Goal: Task Accomplishment & Management: Manage account settings

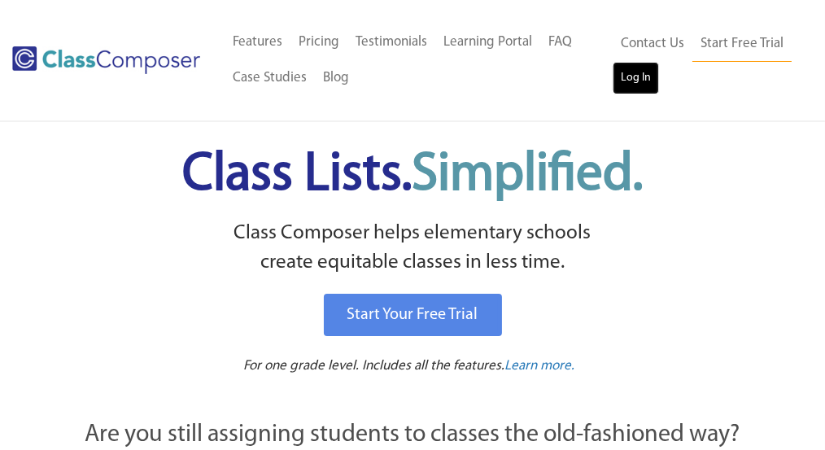
click at [648, 74] on link "Log In" at bounding box center [635, 78] width 46 height 33
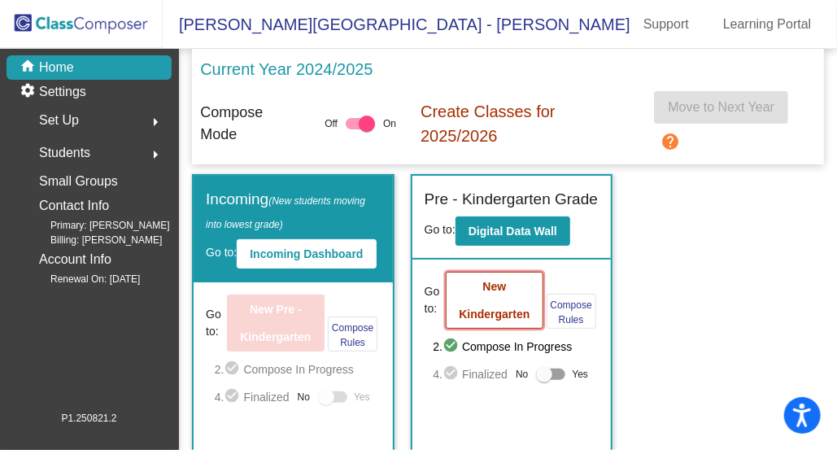
click at [499, 305] on b "New Kindergarten" at bounding box center [494, 300] width 71 height 41
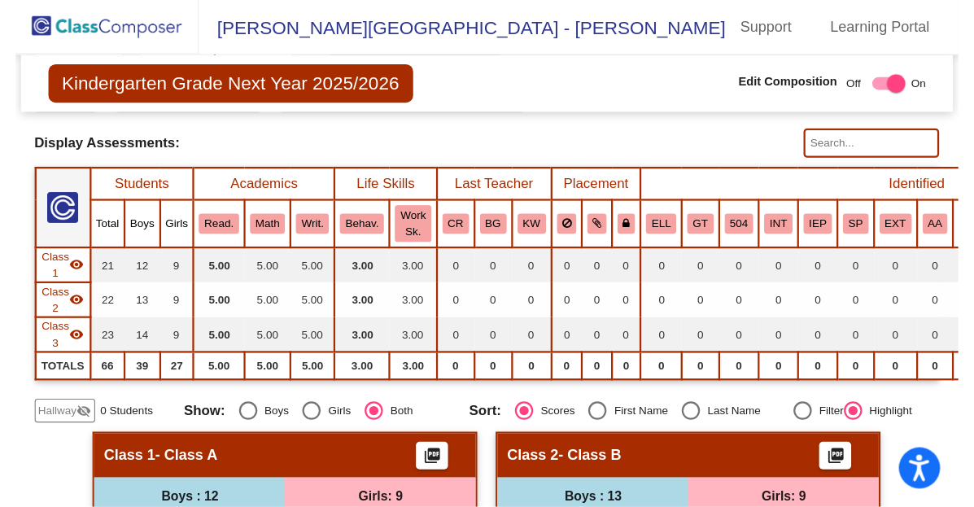
scroll to position [407, 0]
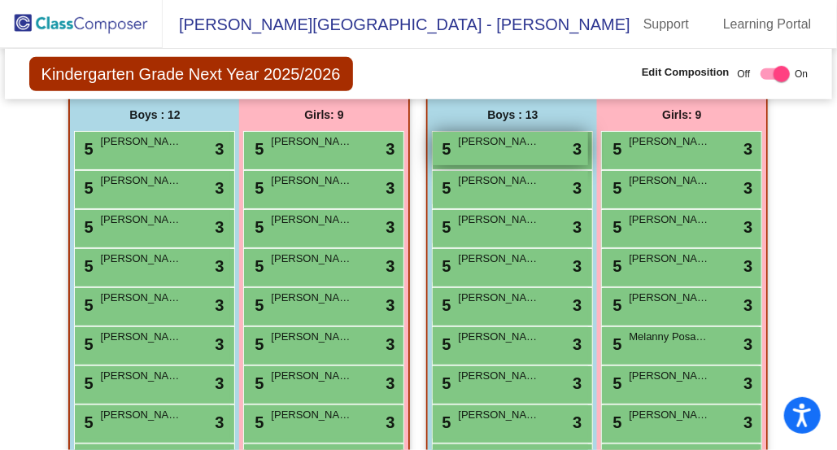
click at [482, 137] on span "[PERSON_NAME]" at bounding box center [498, 141] width 81 height 16
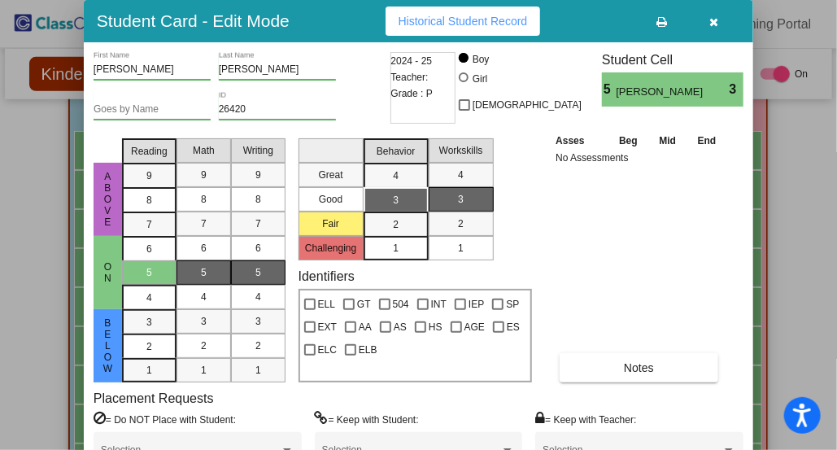
click at [720, 24] on button "button" at bounding box center [714, 21] width 52 height 29
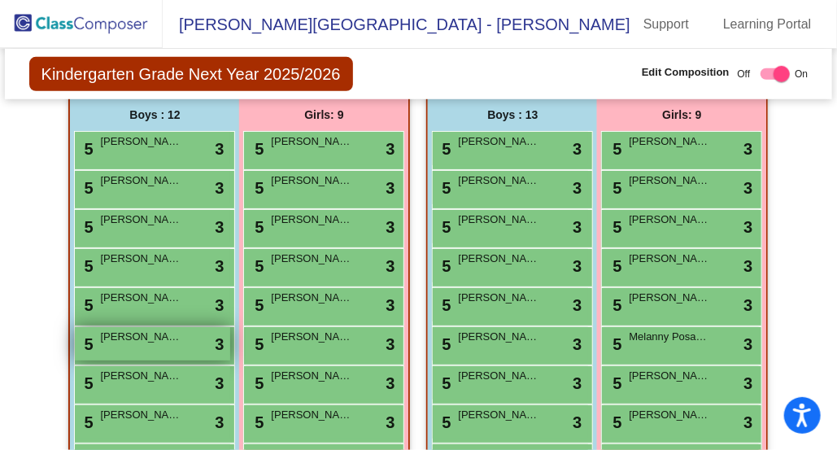
click at [136, 332] on span "[PERSON_NAME]" at bounding box center [140, 337] width 81 height 16
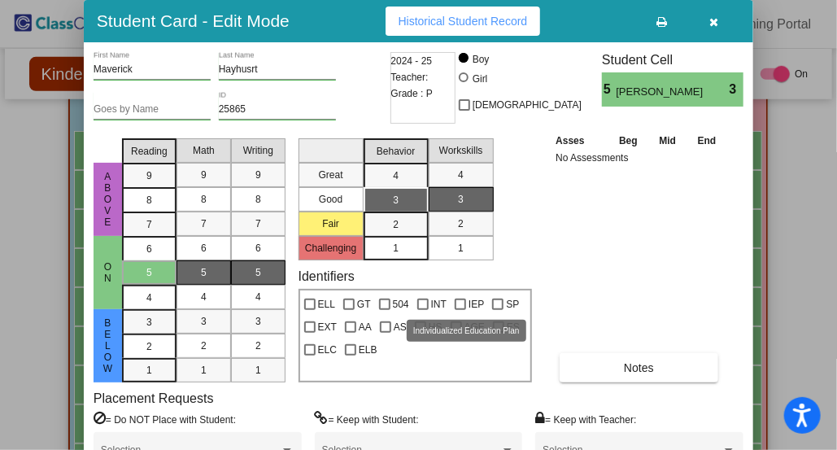
click at [461, 299] on div at bounding box center [460, 304] width 11 height 11
click at [460, 310] on input "IEP" at bounding box center [460, 310] width 1 height 1
checkbox input "true"
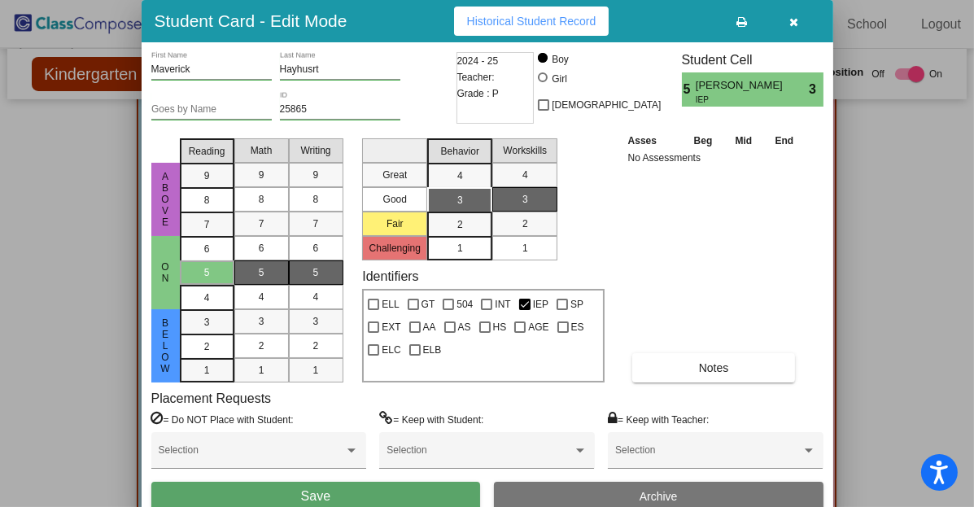
scroll to position [409, 0]
click at [443, 449] on button "Save" at bounding box center [315, 496] width 329 height 29
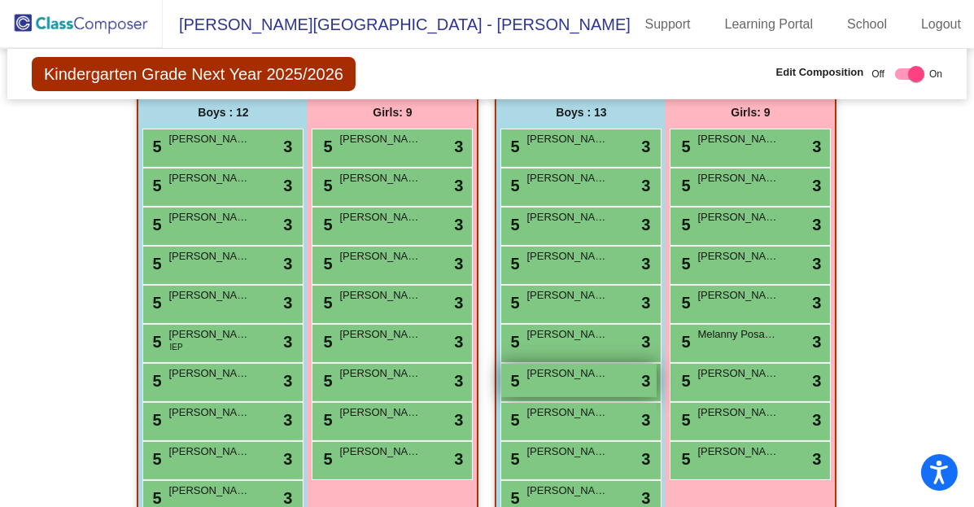
click at [582, 379] on div "5 [PERSON_NAME] lock do_not_disturb_alt 3" at bounding box center [578, 380] width 155 height 33
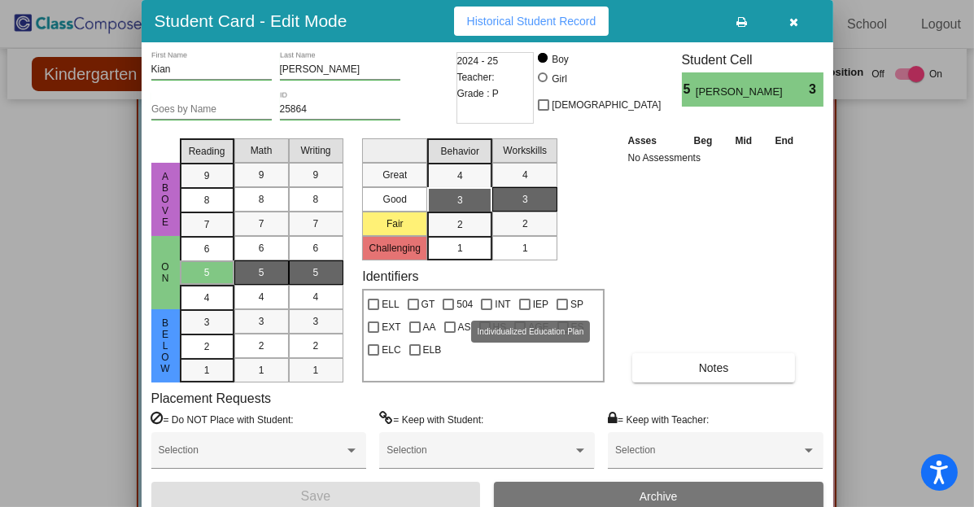
click at [521, 304] on div at bounding box center [524, 304] width 11 height 11
click at [524, 310] on input "IEP" at bounding box center [524, 310] width 1 height 1
checkbox input "true"
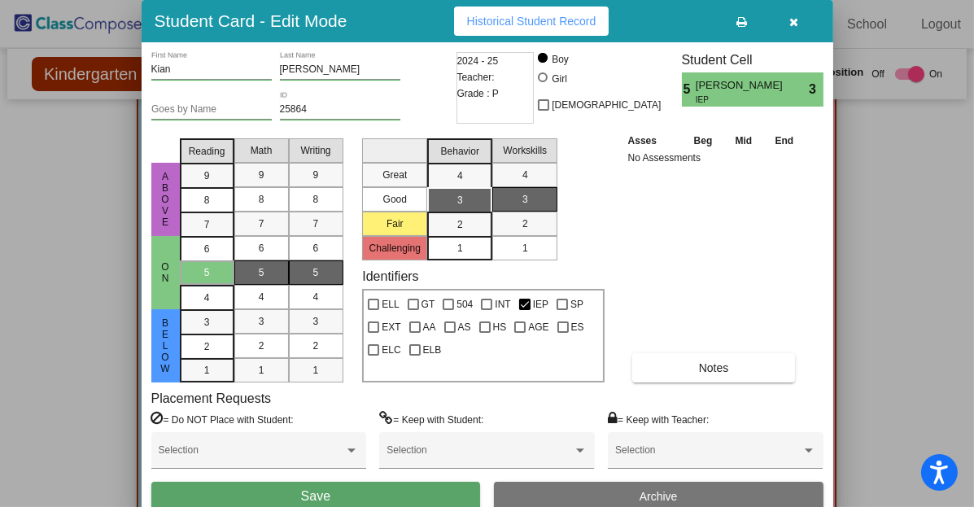
click at [329, 449] on button "Save" at bounding box center [315, 496] width 329 height 29
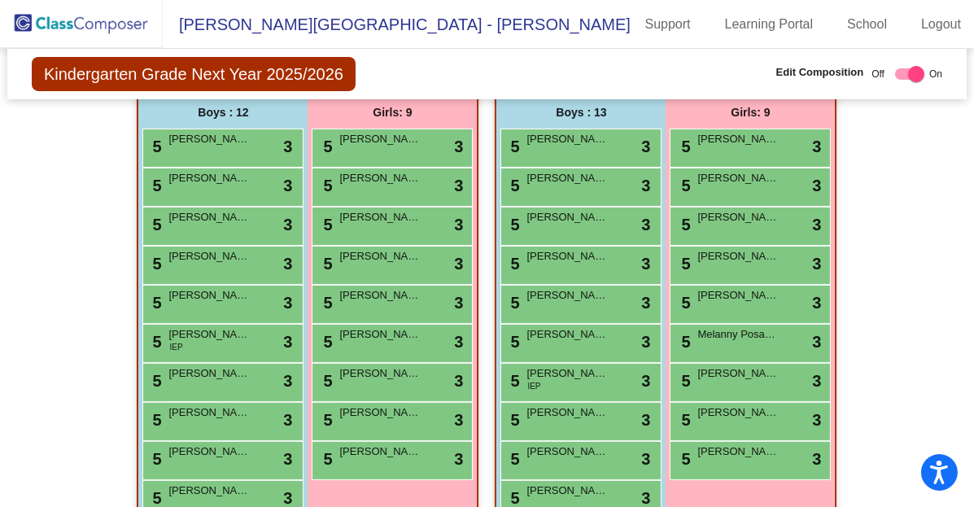
scroll to position [590, 0]
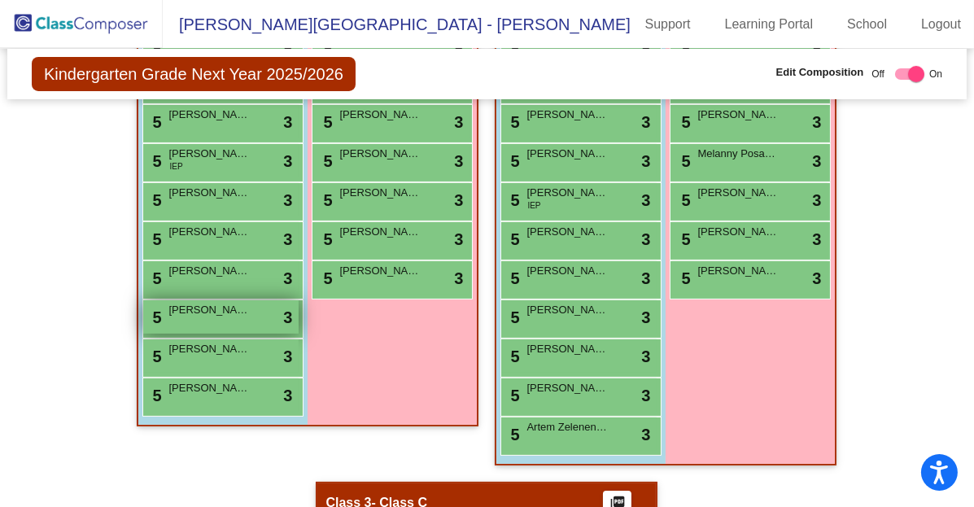
click at [231, 328] on div "5 [PERSON_NAME] lock do_not_disturb_alt 3" at bounding box center [220, 316] width 155 height 33
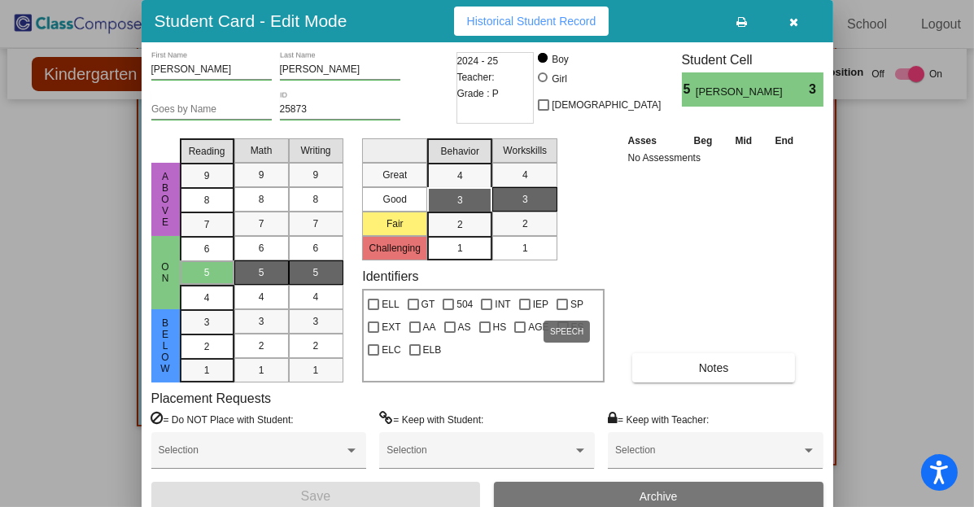
click at [556, 302] on div at bounding box center [561, 304] width 11 height 11
click at [561, 310] on input "SP" at bounding box center [561, 310] width 1 height 1
checkbox input "true"
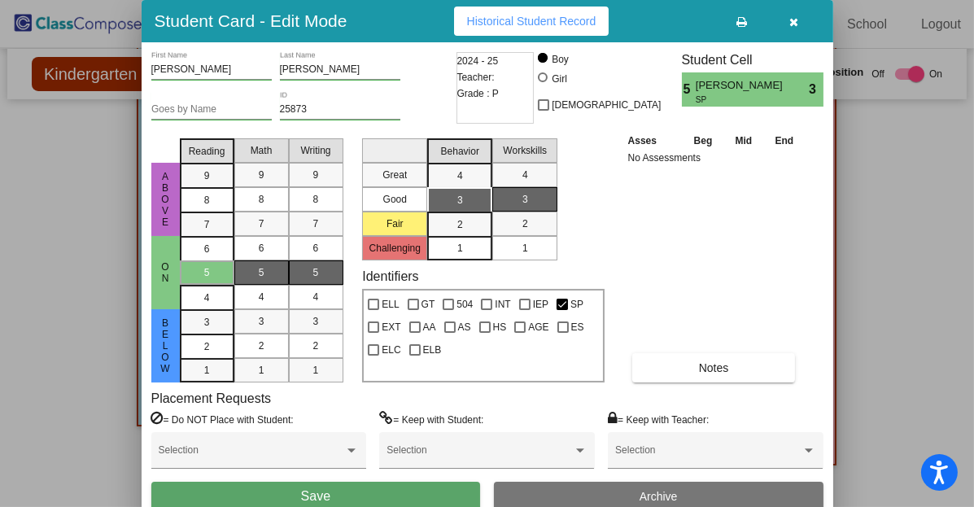
click at [369, 449] on button "Save" at bounding box center [315, 496] width 329 height 29
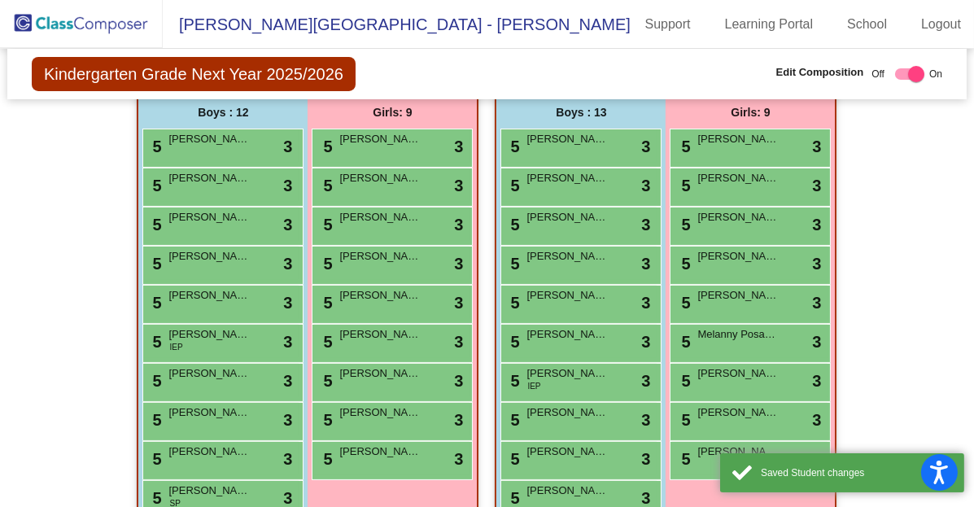
scroll to position [138, 0]
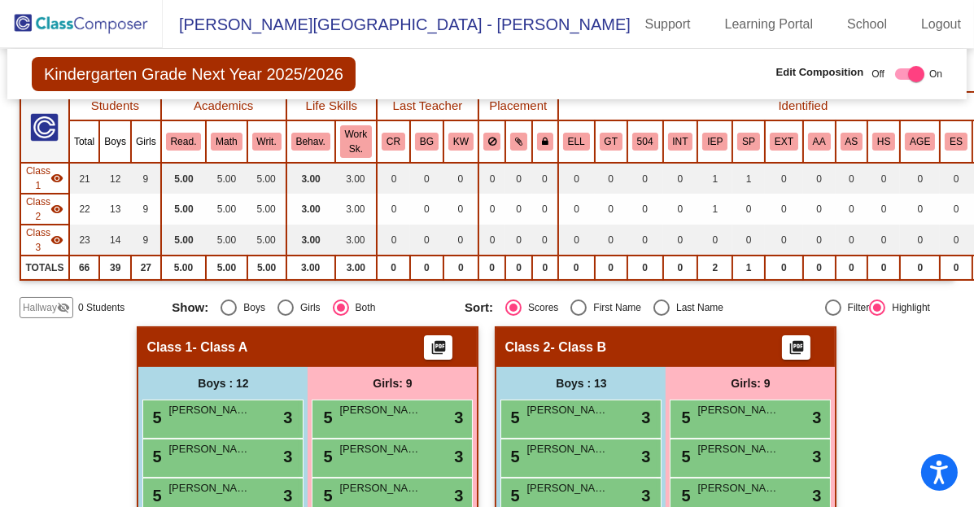
click at [163, 17] on span "[PERSON_NAME][GEOGRAPHIC_DATA] - [PERSON_NAME]" at bounding box center [397, 24] width 468 height 26
click at [254, 24] on span "[PERSON_NAME][GEOGRAPHIC_DATA] - [PERSON_NAME]" at bounding box center [397, 24] width 468 height 26
click at [123, 22] on img at bounding box center [81, 24] width 163 height 48
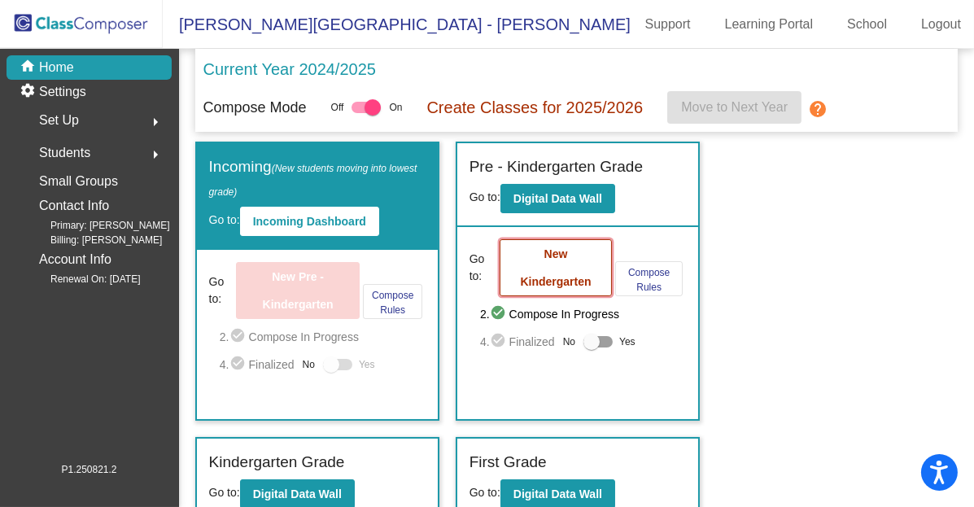
click at [572, 259] on button "New Kindergarten" at bounding box center [555, 267] width 112 height 57
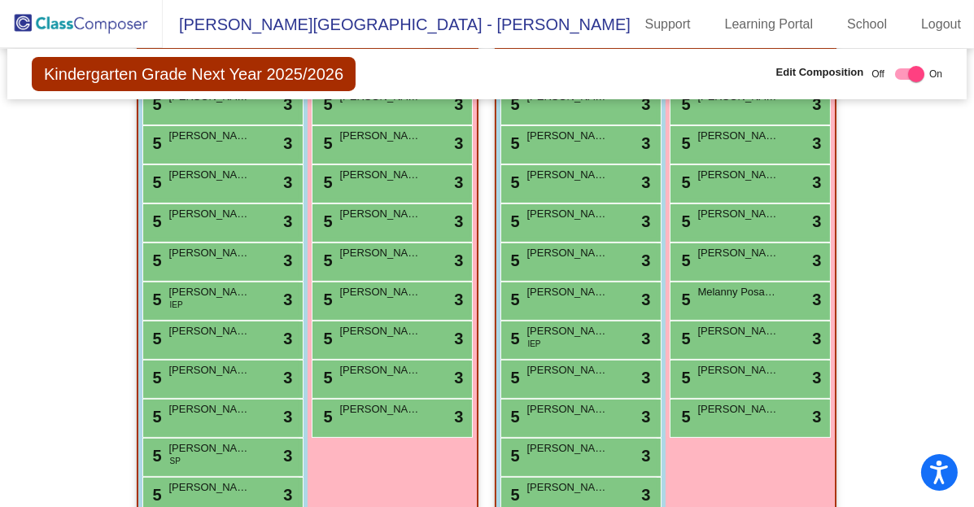
scroll to position [271, 0]
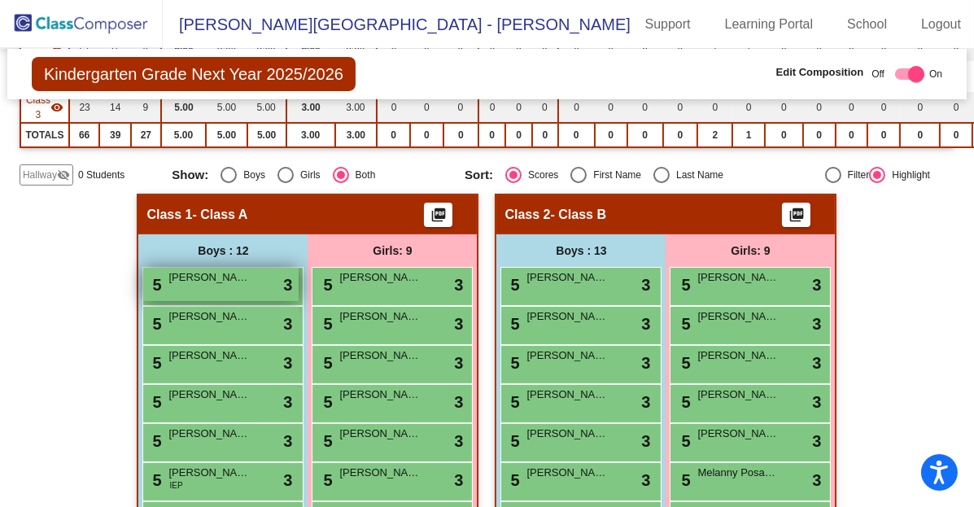
click at [212, 281] on div "5 [PERSON_NAME] lock do_not_disturb_alt 3" at bounding box center [220, 284] width 155 height 33
